Goal: Navigation & Orientation: Find specific page/section

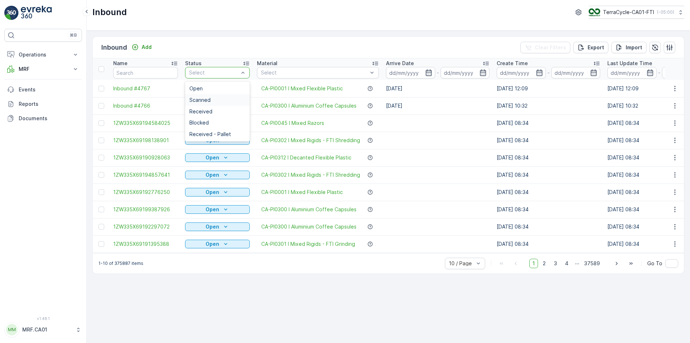
click at [220, 97] on div "Scanned" at bounding box center [217, 100] width 56 height 6
click at [58, 66] on p "MRF" at bounding box center [43, 68] width 49 height 7
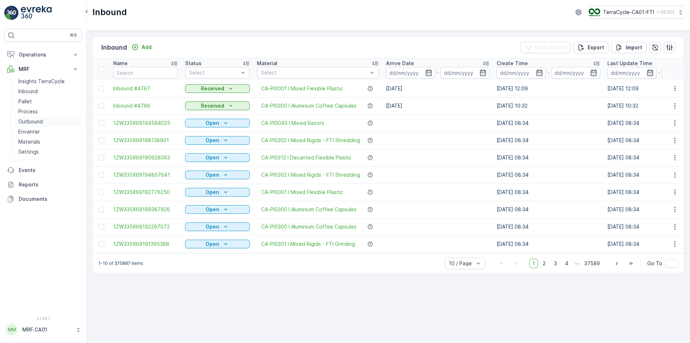
click at [35, 120] on p "Outbound" at bounding box center [30, 121] width 24 height 7
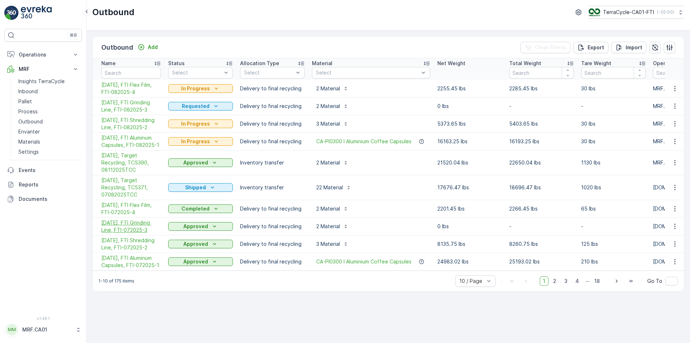
click at [141, 226] on span "[DATE], FTI Grinding Line, FTI-072025-3" at bounding box center [131, 226] width 60 height 14
click at [40, 131] on link "Envanter" at bounding box center [48, 132] width 67 height 10
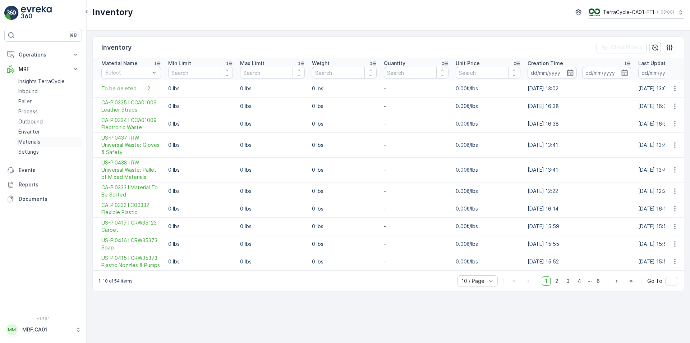
click at [31, 142] on p "Materials" at bounding box center [29, 141] width 22 height 7
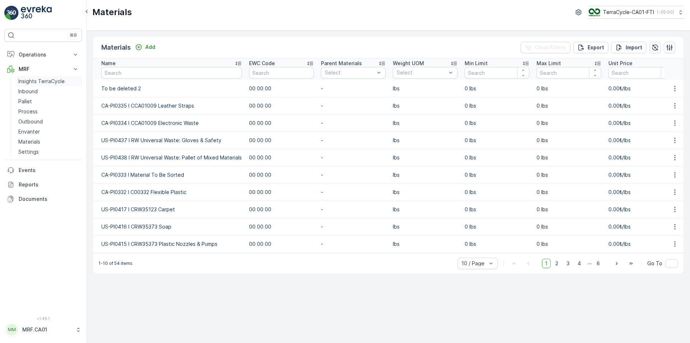
click at [43, 82] on p "Insights TerraCycle" at bounding box center [41, 81] width 46 height 7
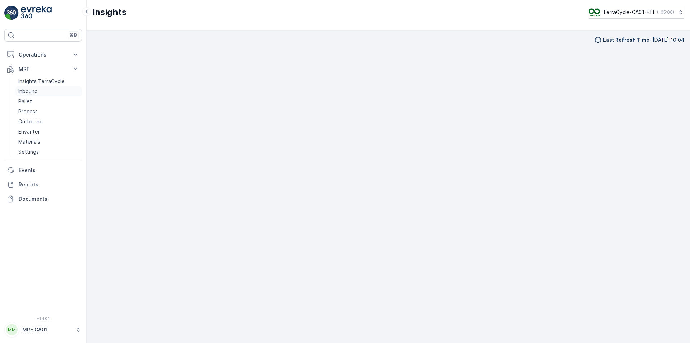
click at [37, 90] on p "Inbound" at bounding box center [27, 91] width 19 height 7
